Goal: Book appointment/travel/reservation

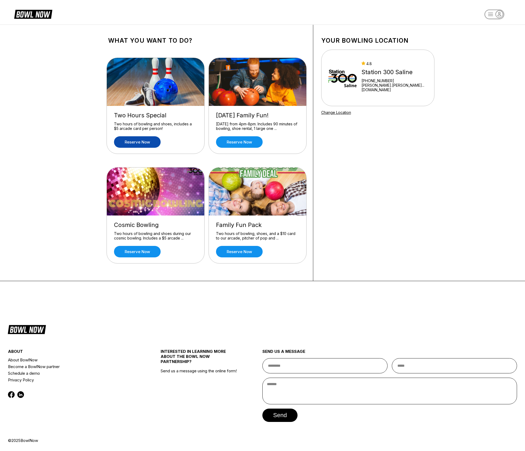
click at [148, 143] on link "Reserve now" at bounding box center [137, 141] width 47 height 11
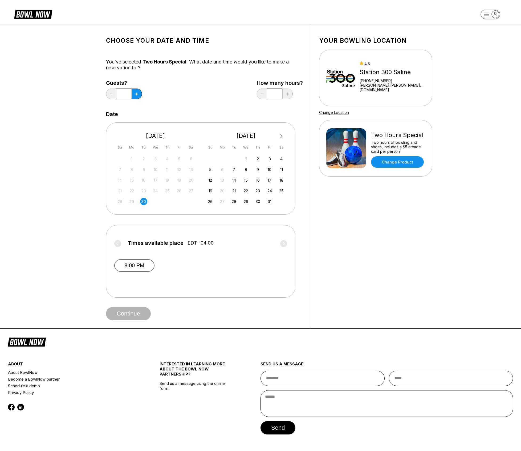
click at [136, 265] on button "8:00 PM" at bounding box center [134, 265] width 40 height 13
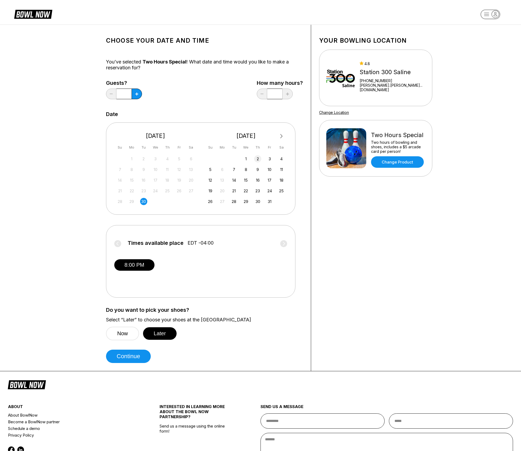
click at [256, 156] on div "2" at bounding box center [257, 158] width 7 height 7
